Goal: Browse casually

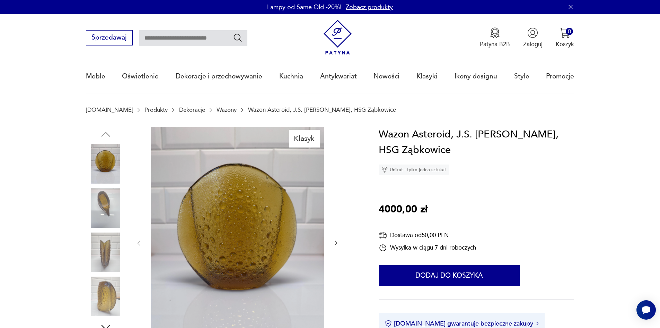
click at [101, 199] on img at bounding box center [106, 208] width 40 height 40
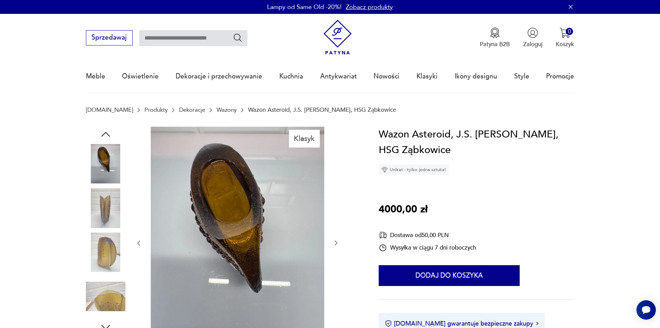
click at [101, 199] on img at bounding box center [106, 208] width 40 height 40
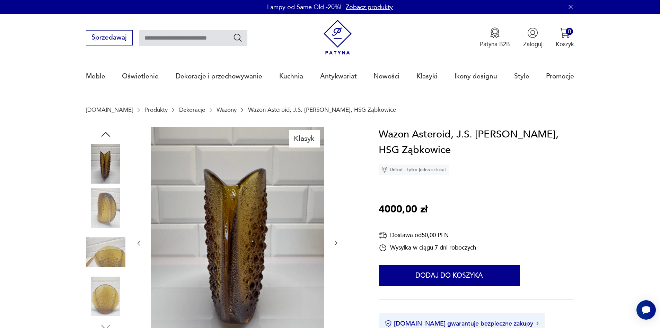
click at [101, 199] on img at bounding box center [106, 208] width 40 height 40
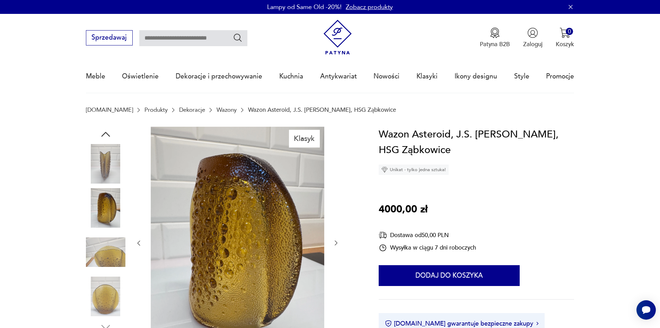
click at [101, 199] on img at bounding box center [106, 208] width 40 height 40
